Goal: Transaction & Acquisition: Purchase product/service

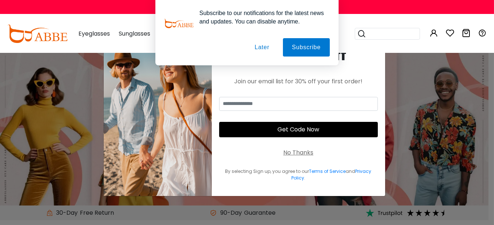
click at [265, 50] on button "Later" at bounding box center [262, 47] width 33 height 18
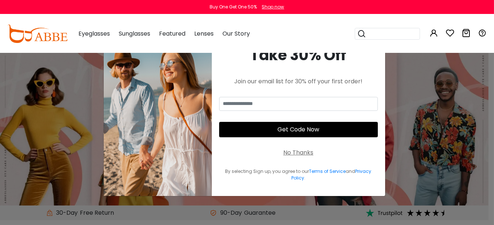
click at [296, 154] on div "No Thanks" at bounding box center [298, 152] width 30 height 9
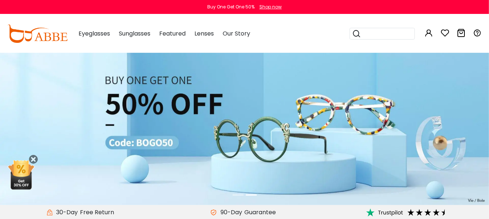
scroll to position [37, 0]
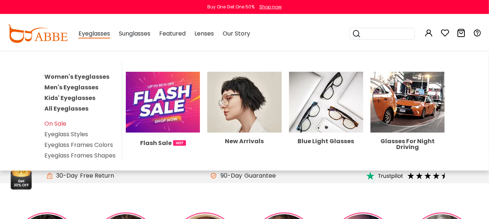
click at [86, 35] on span "Eyeglasses" at bounding box center [94, 33] width 32 height 9
click at [98, 37] on span "Eyeglasses" at bounding box center [94, 33] width 32 height 9
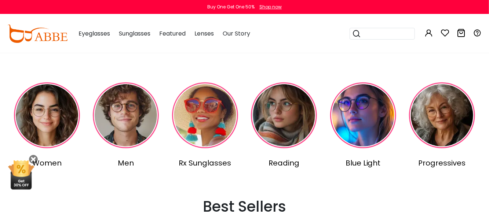
scroll to position [183, 0]
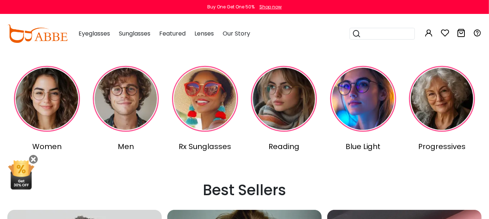
click at [139, 109] on img at bounding box center [126, 99] width 66 height 66
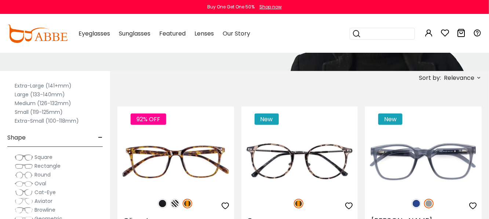
scroll to position [37, 0]
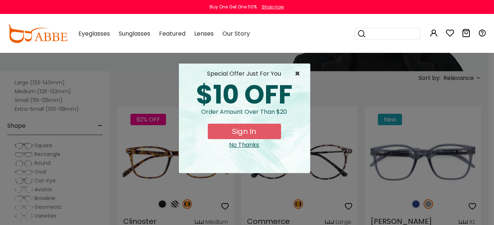
click at [295, 71] on span "×" at bounding box center [299, 73] width 9 height 9
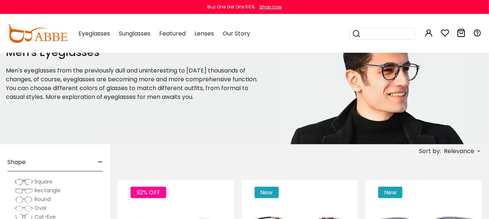
scroll to position [0, 0]
click at [90, 166] on div "Size -" at bounding box center [54, 163] width 95 height 22
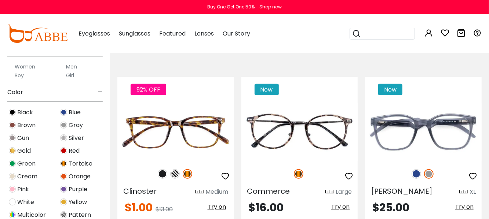
scroll to position [123, 0]
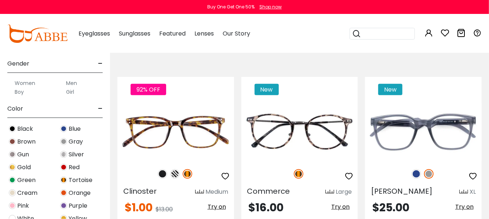
click at [70, 81] on label "Men" at bounding box center [71, 83] width 11 height 9
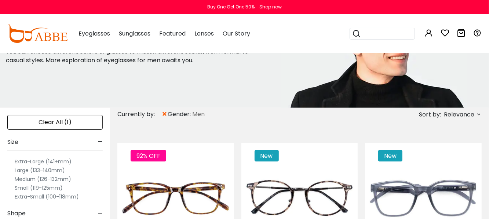
click at [100, 143] on span "-" at bounding box center [100, 142] width 5 height 18
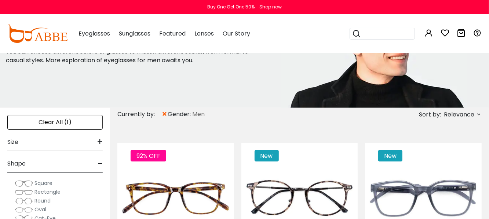
click at [99, 142] on span "+" at bounding box center [100, 142] width 6 height 18
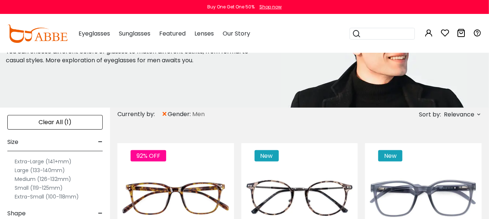
click at [43, 180] on label "Medium (126-132mm)" at bounding box center [43, 179] width 56 height 9
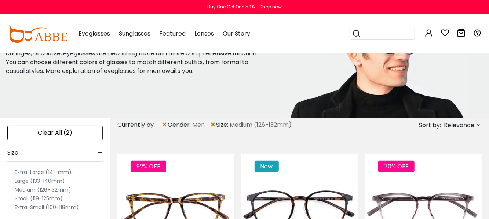
scroll to position [110, 0]
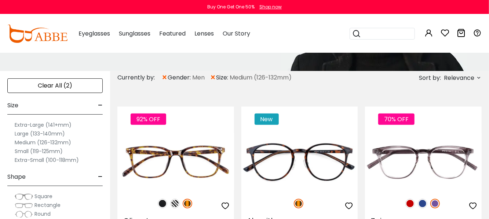
click at [61, 142] on label "Medium (126-132mm)" at bounding box center [43, 142] width 56 height 9
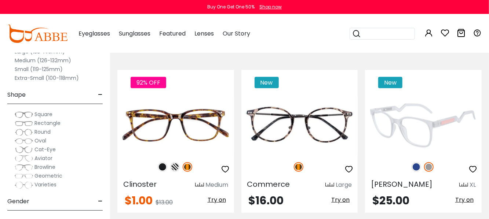
scroll to position [73, 0]
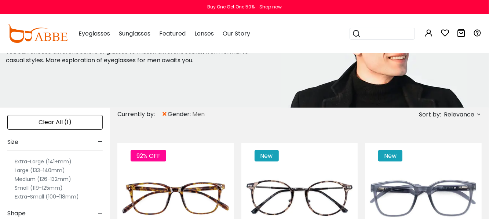
click at [449, 114] on span "Relevance" at bounding box center [459, 114] width 30 height 13
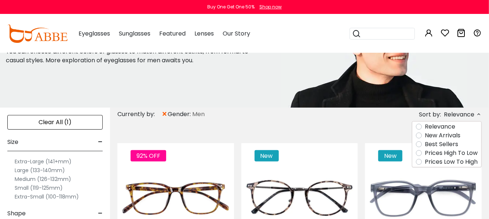
click at [432, 144] on label "Best Sellers" at bounding box center [441, 144] width 33 height 9
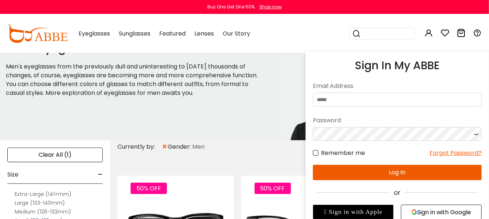
scroll to position [73, 0]
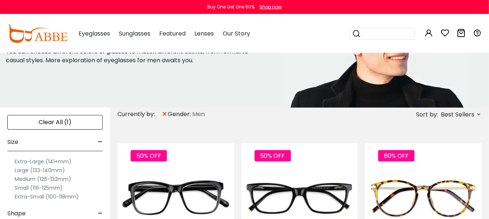
click at [456, 117] on span "Best Sellers" at bounding box center [457, 114] width 33 height 13
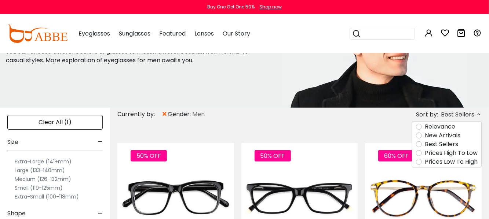
click at [437, 152] on label "Prices High To Low" at bounding box center [451, 153] width 53 height 9
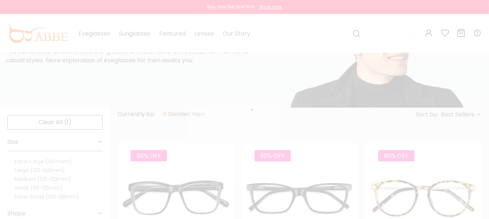
scroll to position [47, 0]
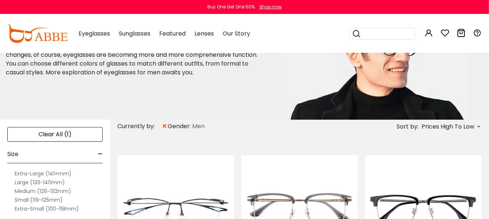
scroll to position [73, 0]
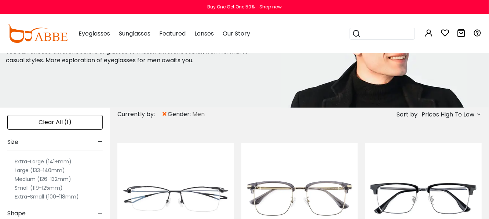
click at [447, 115] on span "Prices High To Low" at bounding box center [447, 114] width 53 height 13
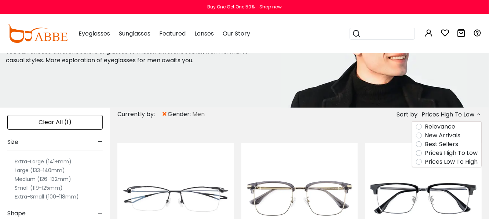
click at [425, 146] on label "Best Sellers" at bounding box center [441, 144] width 33 height 9
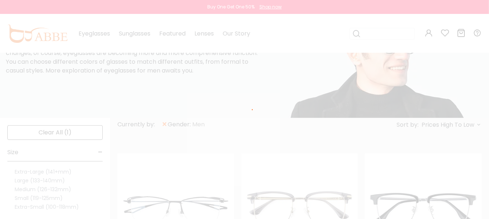
scroll to position [49, 0]
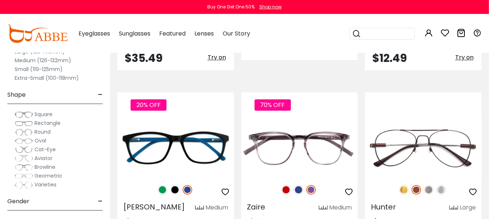
scroll to position [990, 0]
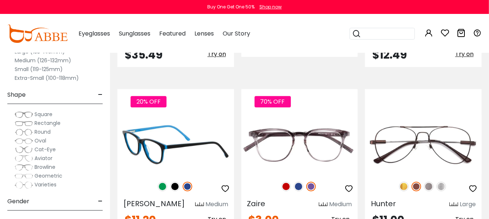
click at [173, 182] on img at bounding box center [175, 187] width 10 height 10
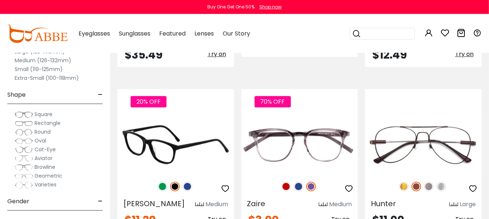
click at [158, 124] on img at bounding box center [175, 144] width 117 height 58
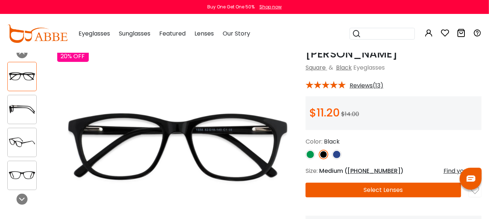
scroll to position [37, 0]
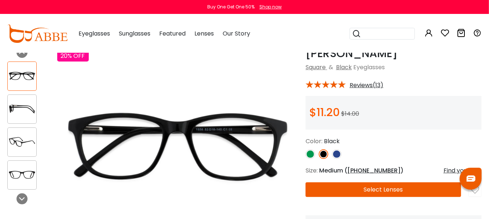
click at [25, 107] on img at bounding box center [22, 109] width 29 height 14
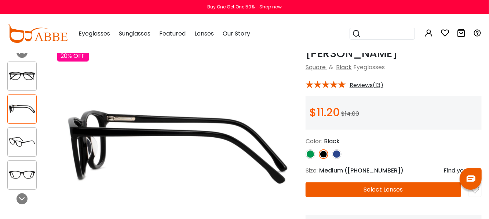
click at [21, 128] on div at bounding box center [21, 142] width 29 height 29
click at [23, 137] on img at bounding box center [22, 142] width 29 height 14
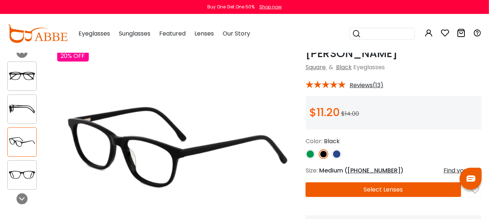
click at [16, 176] on img at bounding box center [22, 175] width 29 height 14
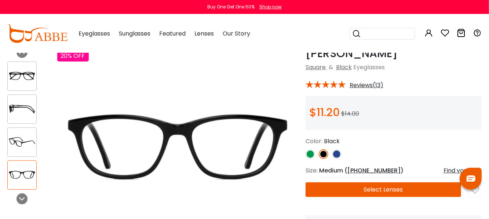
drag, startPoint x: 55, startPoint y: 1, endPoint x: 187, endPoint y: 85, distance: 157.1
click at [200, 99] on img at bounding box center [177, 147] width 241 height 201
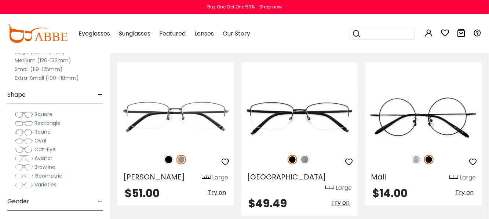
scroll to position [3300, 0]
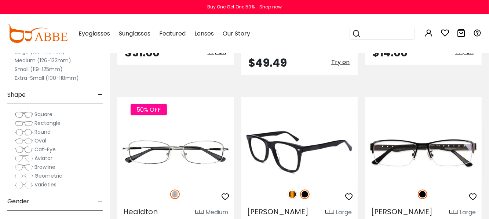
scroll to position [3410, 0]
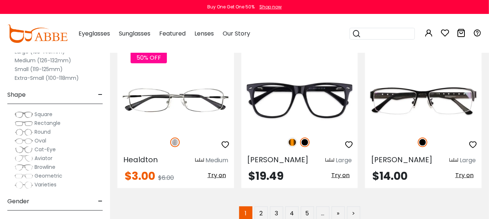
click at [35, 115] on span "Square" at bounding box center [43, 114] width 18 height 7
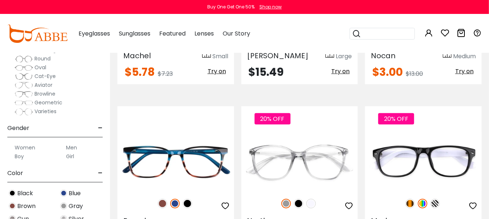
scroll to position [1650, 0]
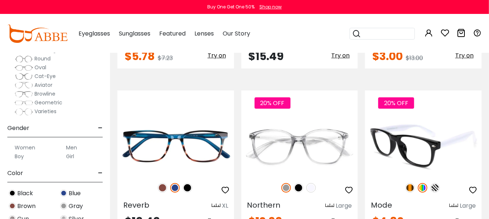
click at [433, 183] on img at bounding box center [435, 188] width 10 height 10
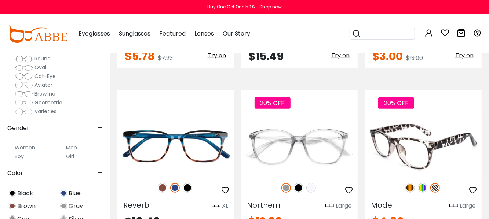
click at [422, 183] on img at bounding box center [423, 188] width 10 height 10
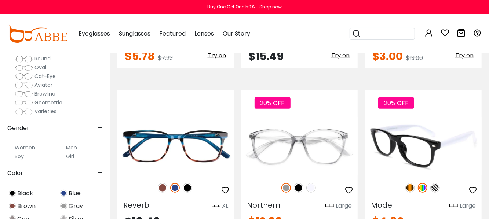
click at [413, 183] on img at bounding box center [410, 188] width 10 height 10
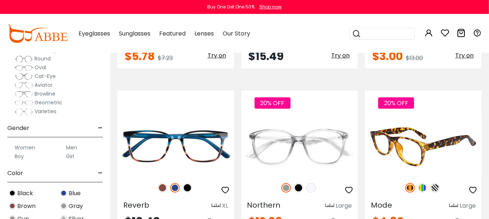
click at [421, 183] on img at bounding box center [423, 188] width 10 height 10
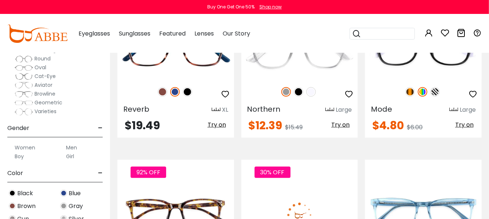
scroll to position [1723, 0]
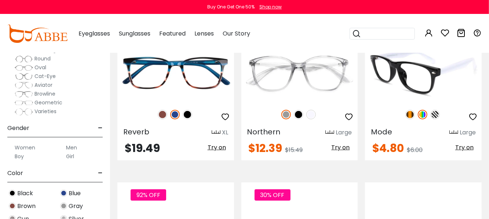
click at [410, 59] on img at bounding box center [423, 73] width 117 height 58
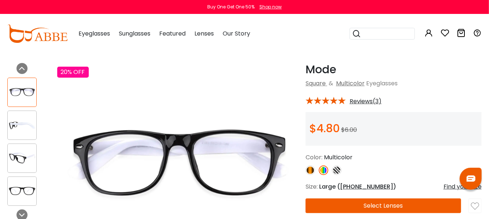
scroll to position [37, 0]
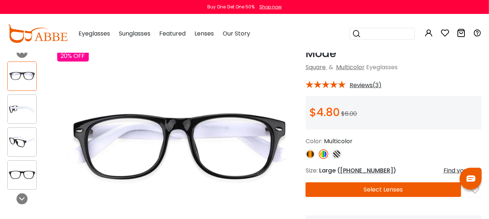
click at [20, 110] on img at bounding box center [22, 109] width 29 height 14
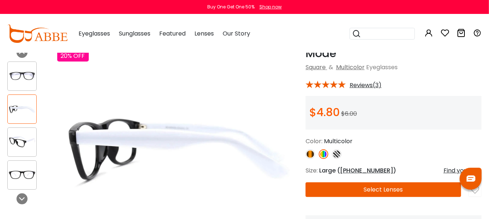
click at [16, 139] on img at bounding box center [22, 142] width 29 height 14
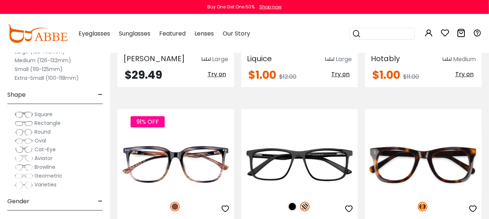
scroll to position [2640, 0]
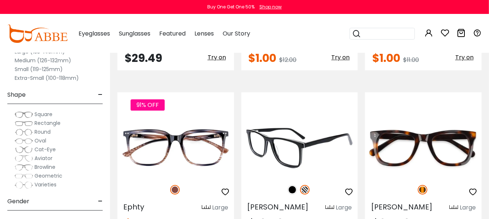
click at [294, 185] on img at bounding box center [292, 190] width 10 height 10
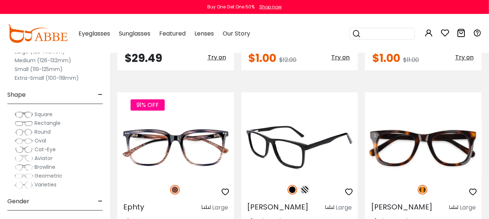
click at [306, 185] on img at bounding box center [305, 190] width 10 height 10
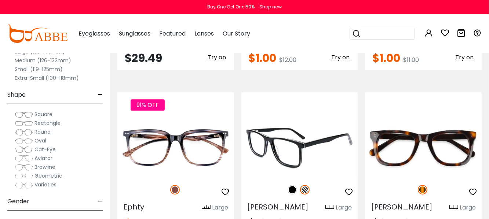
click at [294, 185] on img at bounding box center [292, 190] width 10 height 10
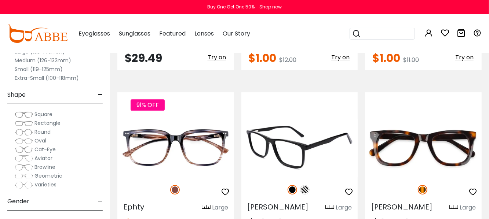
click at [304, 131] on img at bounding box center [299, 148] width 117 height 58
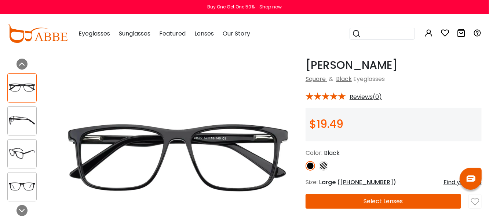
scroll to position [37, 0]
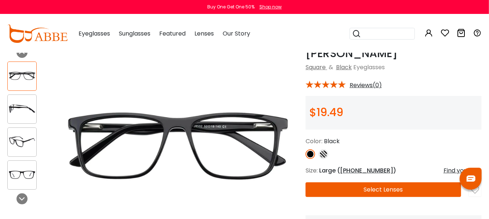
click at [24, 105] on img at bounding box center [22, 109] width 29 height 14
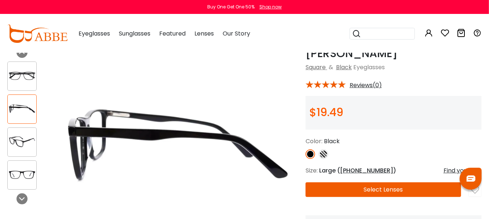
click at [14, 138] on img at bounding box center [22, 142] width 29 height 14
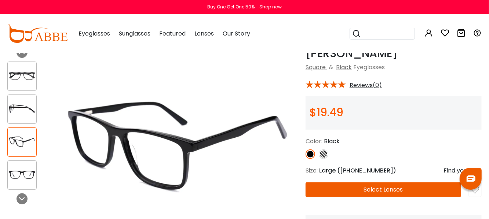
click img
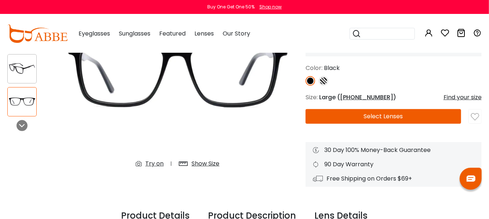
scroll to position [147, 0]
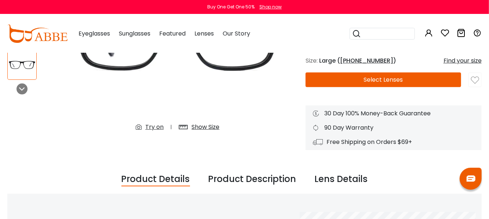
click div "Show Size"
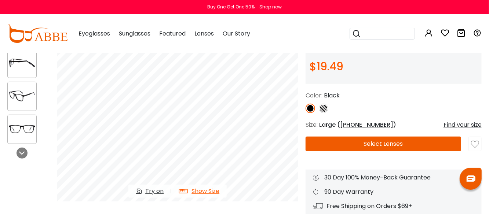
scroll to position [37, 0]
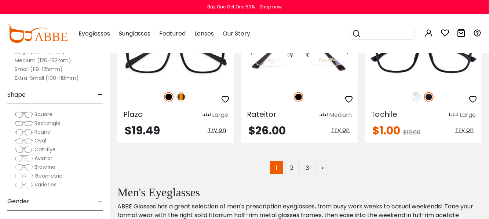
scroll to position [3446, 0]
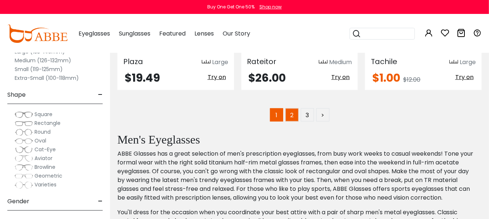
click at [289, 109] on link "2" at bounding box center [291, 115] width 13 height 13
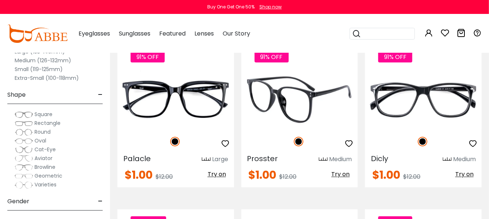
scroll to position [697, 0]
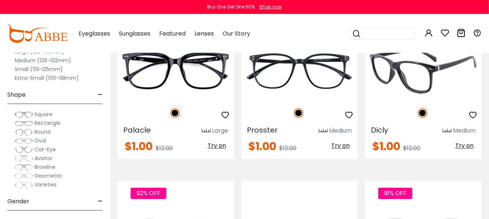
click at [403, 85] on img at bounding box center [423, 71] width 117 height 58
click at [417, 78] on img at bounding box center [423, 71] width 117 height 58
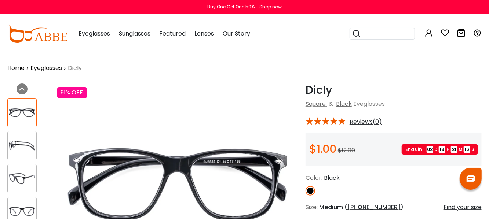
click at [447, 33] on icon at bounding box center [444, 33] width 9 height 9
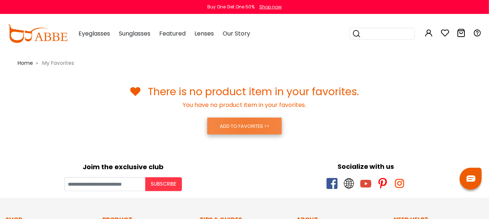
click at [247, 127] on link "ADD TO FAVORITES >>" at bounding box center [244, 126] width 74 height 17
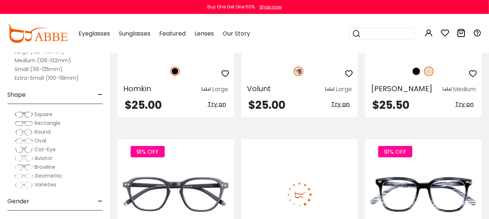
scroll to position [513, 0]
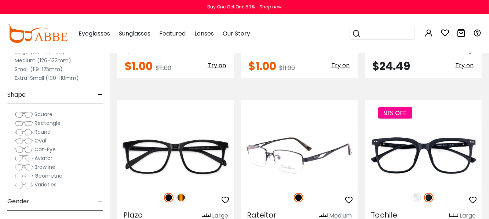
scroll to position [3300, 0]
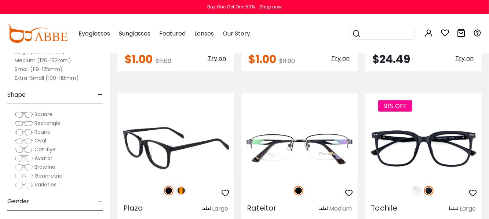
click at [180, 186] on img at bounding box center [181, 191] width 10 height 10
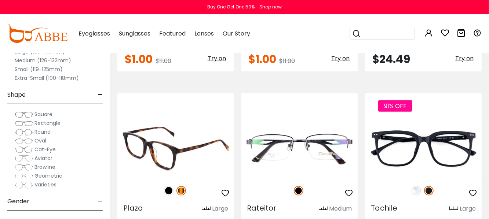
click at [168, 186] on img at bounding box center [169, 191] width 10 height 10
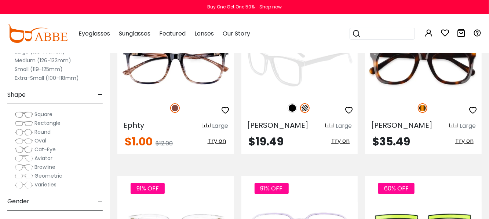
scroll to position [2677, 0]
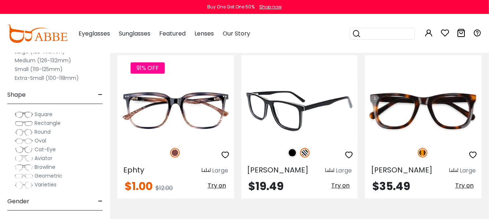
drag, startPoint x: 283, startPoint y: 81, endPoint x: 269, endPoint y: 114, distance: 35.3
click at [262, 110] on div at bounding box center [299, 106] width 117 height 85
click at [292, 148] on img at bounding box center [292, 153] width 10 height 10
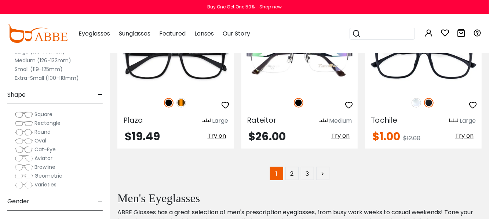
scroll to position [3446, 0]
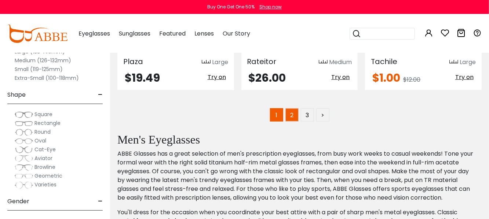
click at [287, 109] on link "2" at bounding box center [291, 115] width 13 height 13
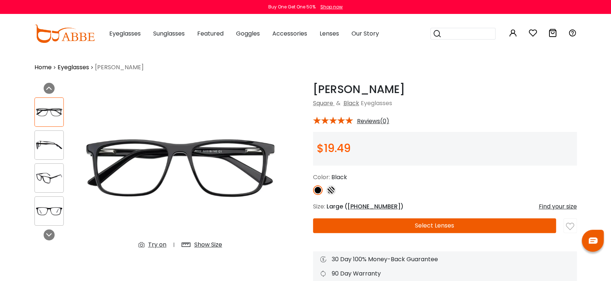
click at [359, 206] on span "52-18-140" at bounding box center [374, 206] width 53 height 8
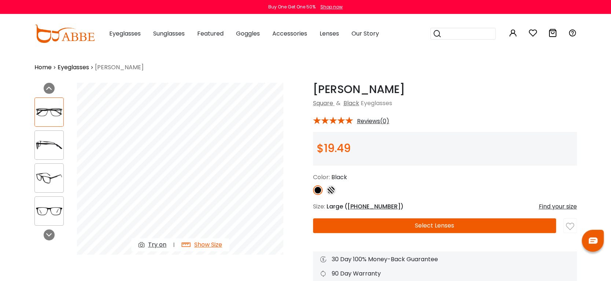
click at [212, 219] on div "Show Size" at bounding box center [208, 245] width 28 height 9
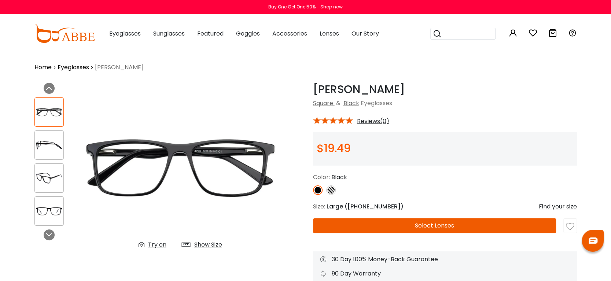
click at [211, 219] on div "Show Size" at bounding box center [208, 245] width 28 height 9
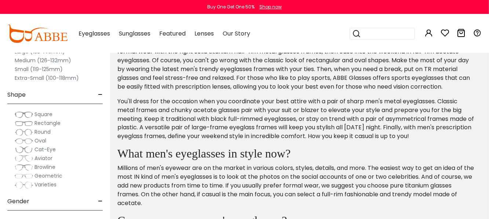
scroll to position [3446, 0]
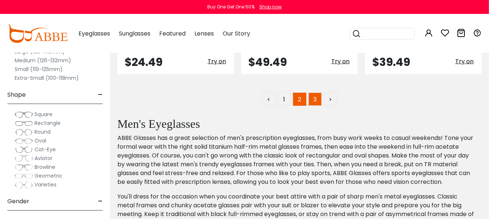
click at [312, 93] on link "3" at bounding box center [314, 99] width 13 height 13
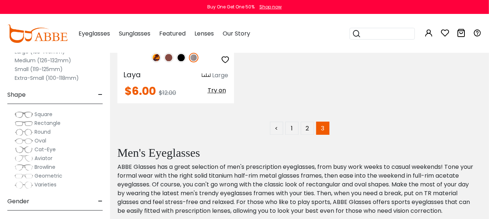
scroll to position [917, 0]
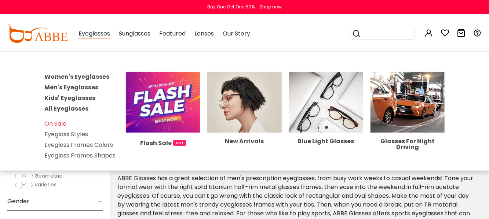
click at [71, 86] on link "Men's Eyeglasses" at bounding box center [71, 87] width 54 height 8
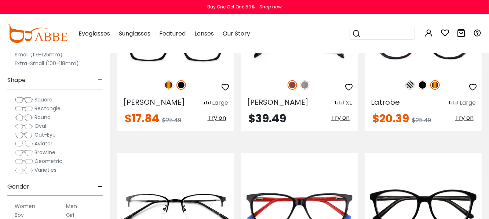
scroll to position [1283, 0]
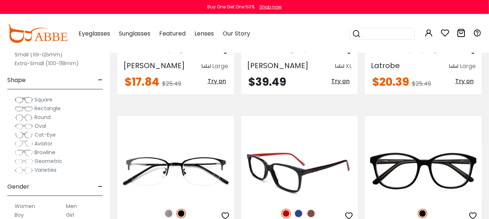
click at [297, 209] on img at bounding box center [299, 214] width 10 height 10
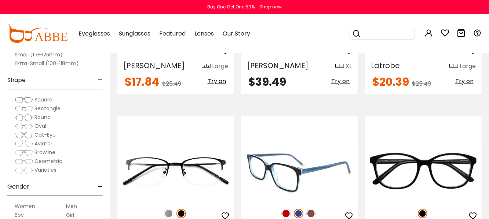
click at [311, 209] on img at bounding box center [311, 214] width 10 height 10
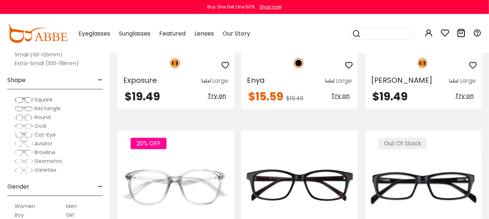
scroll to position [2493, 0]
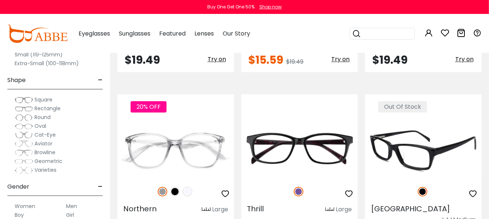
click at [400, 121] on img at bounding box center [423, 150] width 117 height 58
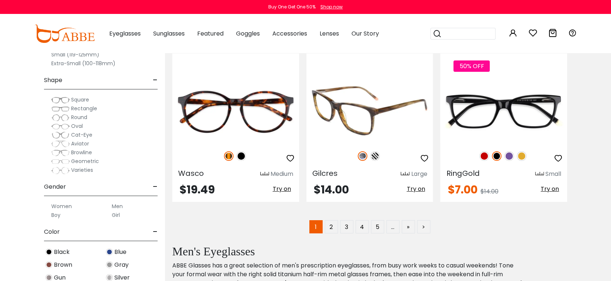
scroll to position [3465, 0]
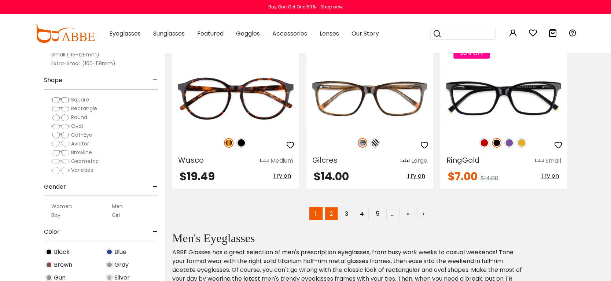
click at [331, 207] on link "2" at bounding box center [331, 213] width 13 height 13
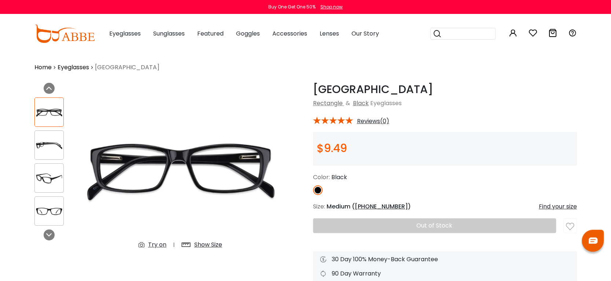
click at [210, 219] on div "Show Size" at bounding box center [208, 245] width 28 height 9
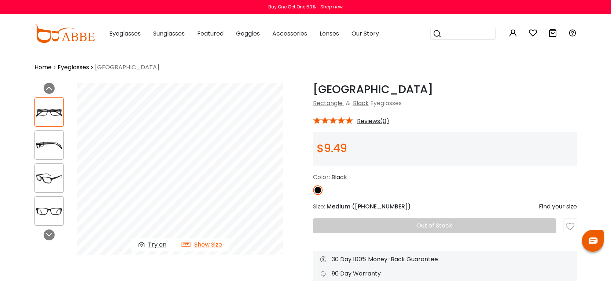
click at [210, 219] on div "Show Size" at bounding box center [208, 245] width 28 height 9
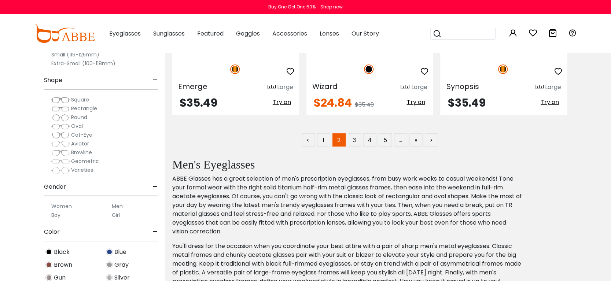
scroll to position [46, 0]
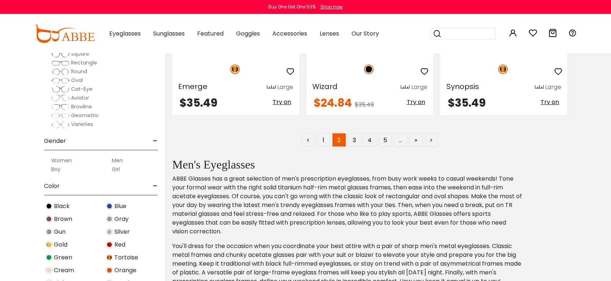
click at [118, 161] on label "Men" at bounding box center [117, 160] width 11 height 9
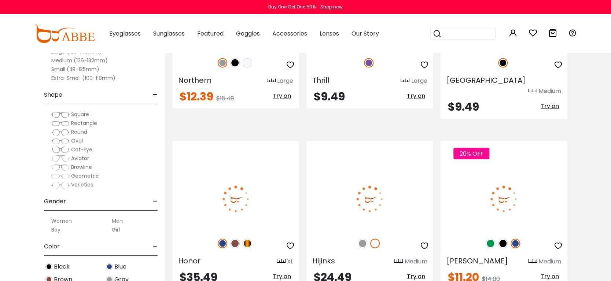
scroll to position [2658, 0]
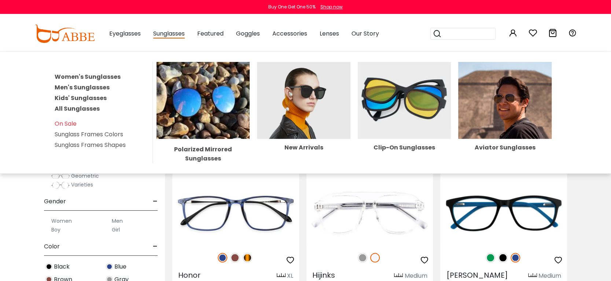
click at [174, 36] on span "Sunglasses" at bounding box center [169, 33] width 32 height 9
click at [162, 32] on span "Sunglasses" at bounding box center [169, 33] width 32 height 9
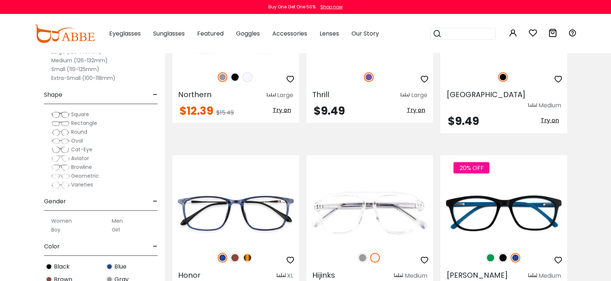
click at [165, 26] on div "Sunglasses Women's Sunglasses Men's Sunglasses Kids' Sunglasses All Sunglasses …" at bounding box center [169, 33] width 32 height 37
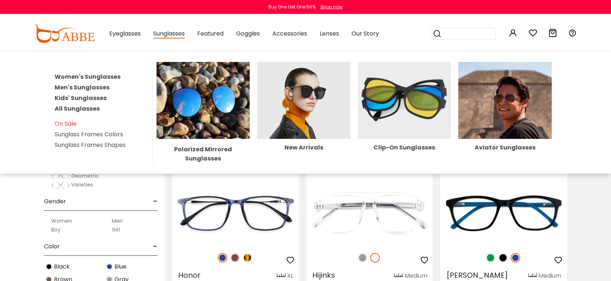
click at [160, 33] on span "Sunglasses" at bounding box center [169, 33] width 32 height 9
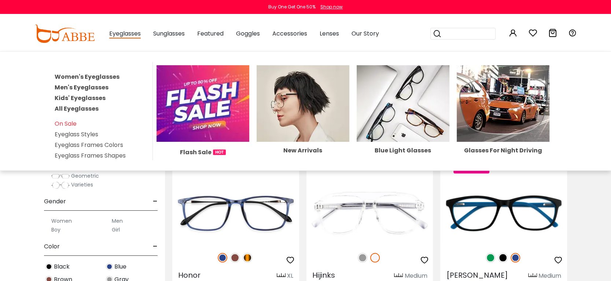
drag, startPoint x: 160, startPoint y: 33, endPoint x: 128, endPoint y: 34, distance: 32.3
click at [128, 34] on span "Eyeglasses" at bounding box center [125, 33] width 32 height 9
click at [93, 86] on link "Men's Eyeglasses" at bounding box center [82, 87] width 54 height 8
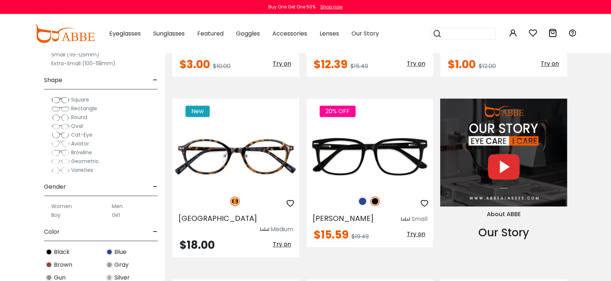
scroll to position [596, 0]
